Goal: Task Accomplishment & Management: Manage account settings

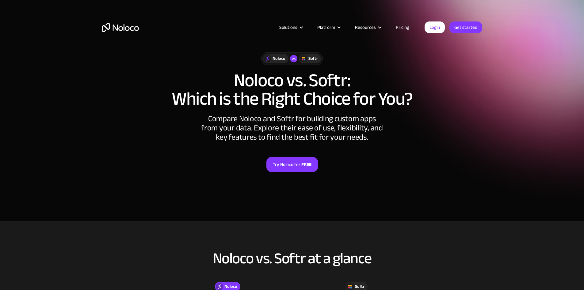
click at [281, 162] on link "Try Noloco for FREE" at bounding box center [291, 164] width 51 height 15
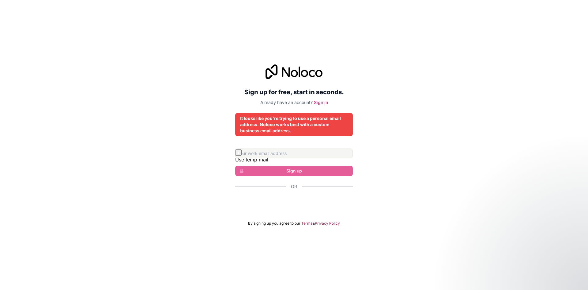
click at [369, 46] on div "Sign up for free, start in seconds. Already have an account? Sign in It looks l…" at bounding box center [294, 145] width 588 height 290
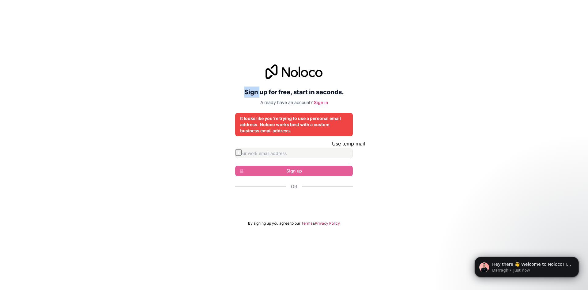
click at [242, 153] on button "button" at bounding box center [238, 152] width 6 height 6
click at [334, 169] on button "n9yn80ar9m@mkzaso.com" at bounding box center [342, 166] width 74 height 6
drag, startPoint x: 319, startPoint y: 97, endPoint x: 318, endPoint y: 101, distance: 3.7
click at [319, 97] on div "Sign up for free, start in seconds. Already have an account? Sign in" at bounding box center [294, 84] width 118 height 41
click at [318, 101] on link "Sign in" at bounding box center [321, 102] width 14 height 5
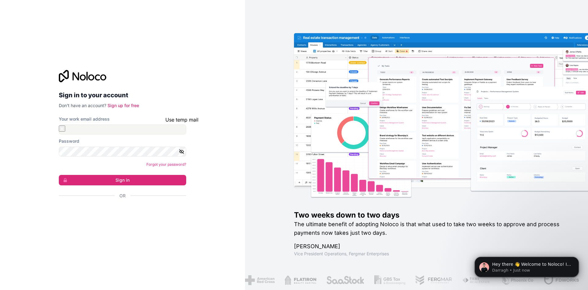
click at [65, 132] on button "button" at bounding box center [62, 128] width 6 height 6
click at [176, 146] on button "n9yn80ar9m@mkzaso.com" at bounding box center [175, 143] width 74 height 6
click at [137, 176] on button "Sign in" at bounding box center [122, 180] width 127 height 10
